Goal: Information Seeking & Learning: Learn about a topic

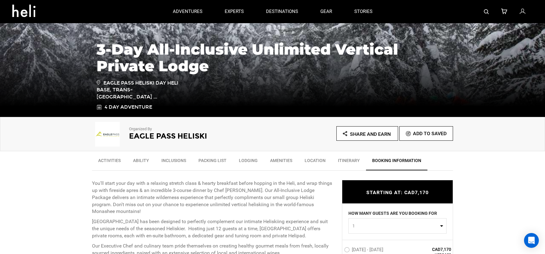
scroll to position [90, 0]
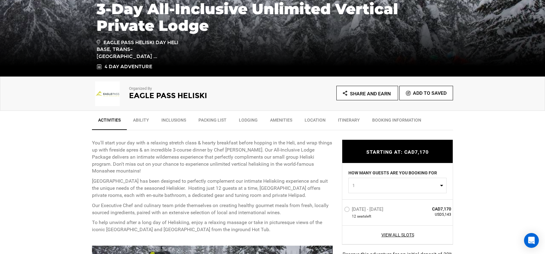
scroll to position [133, 0]
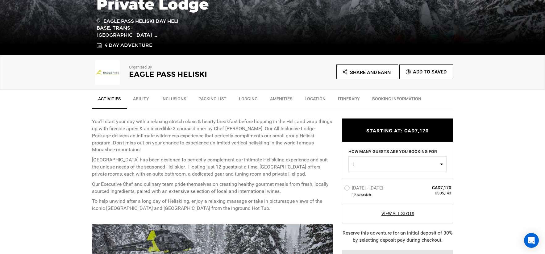
scroll to position [153, 0]
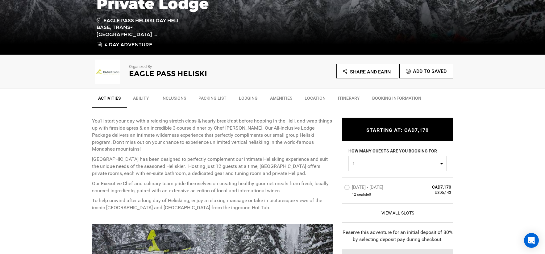
click at [144, 141] on p "You'll start your day with a relaxing stretch class & hearty breakfast before h…" at bounding box center [212, 135] width 241 height 35
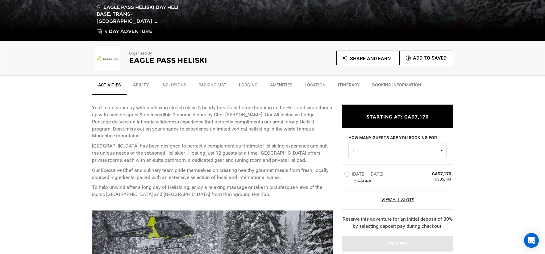
scroll to position [167, 0]
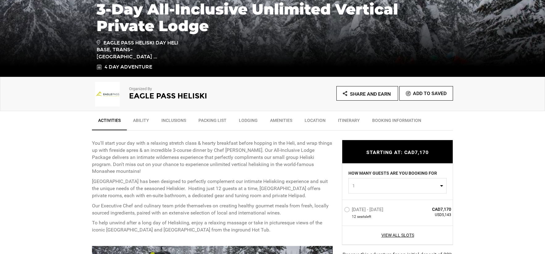
scroll to position [132, 0]
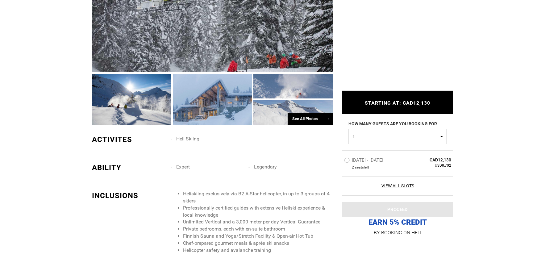
scroll to position [405, 0]
